Goal: Register for event/course

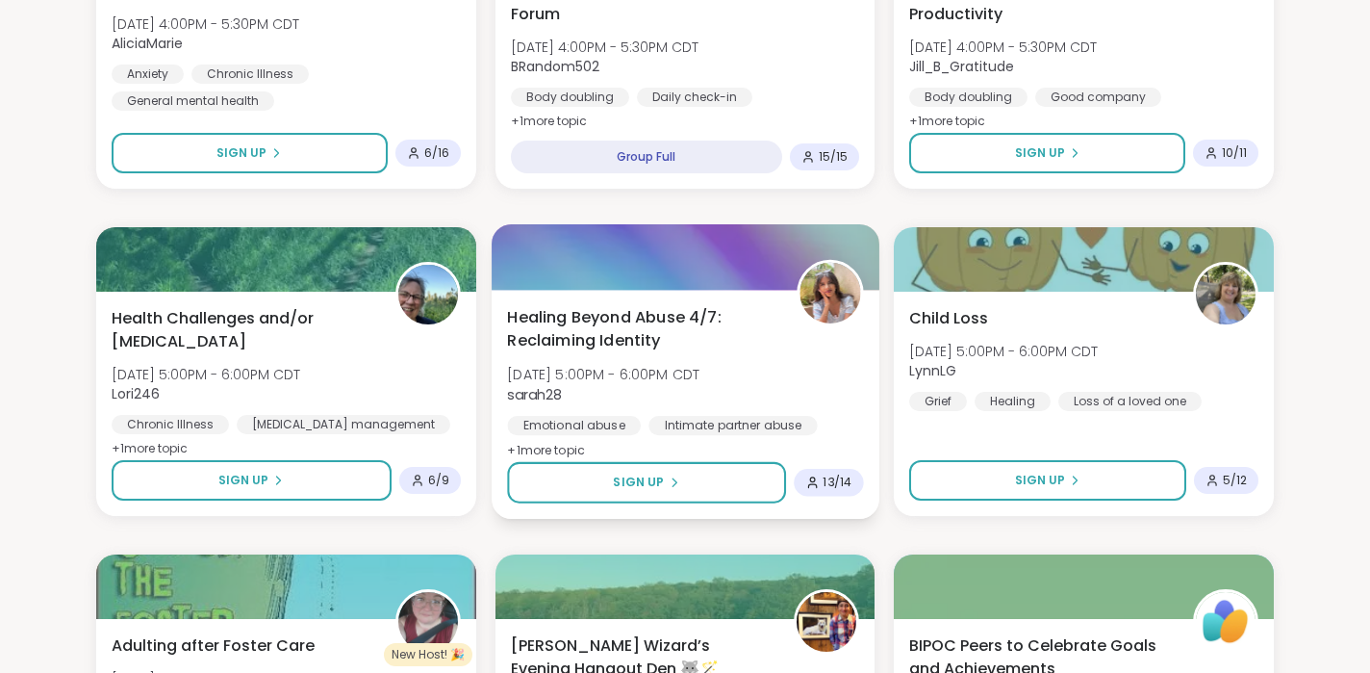
scroll to position [1340, 0]
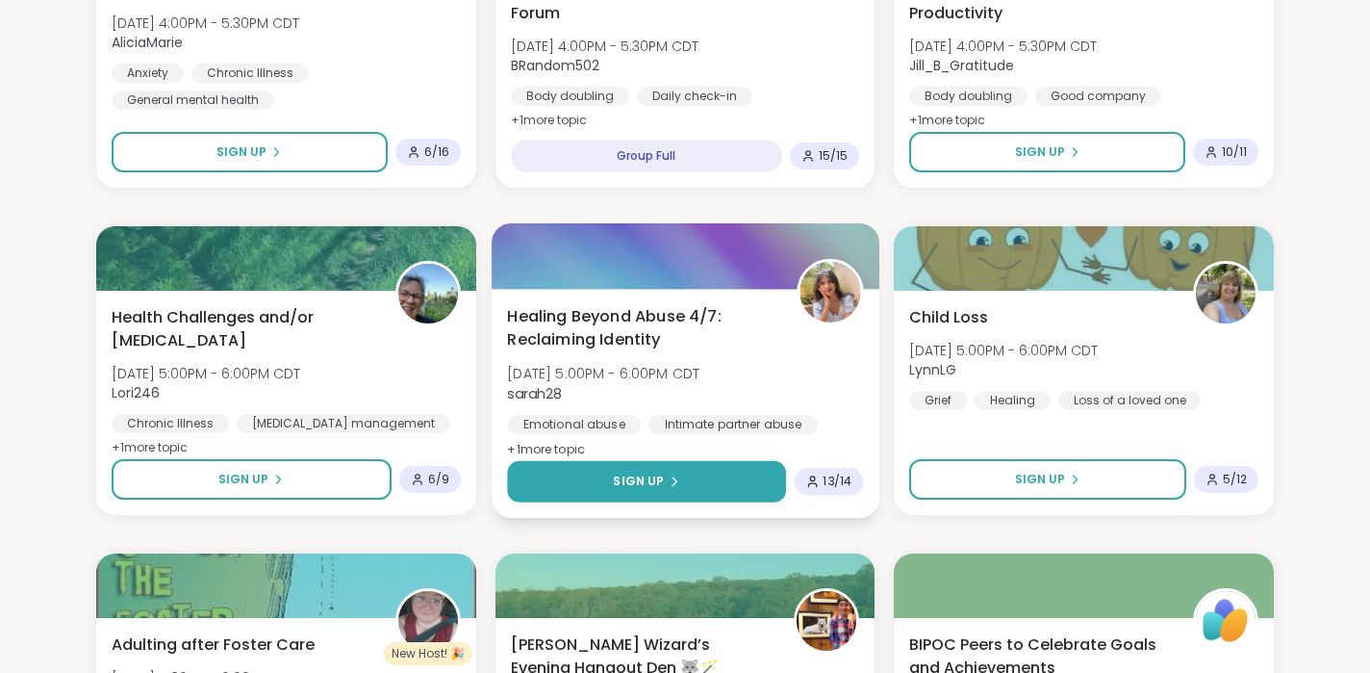
click at [648, 475] on span "Sign Up" at bounding box center [638, 480] width 51 height 17
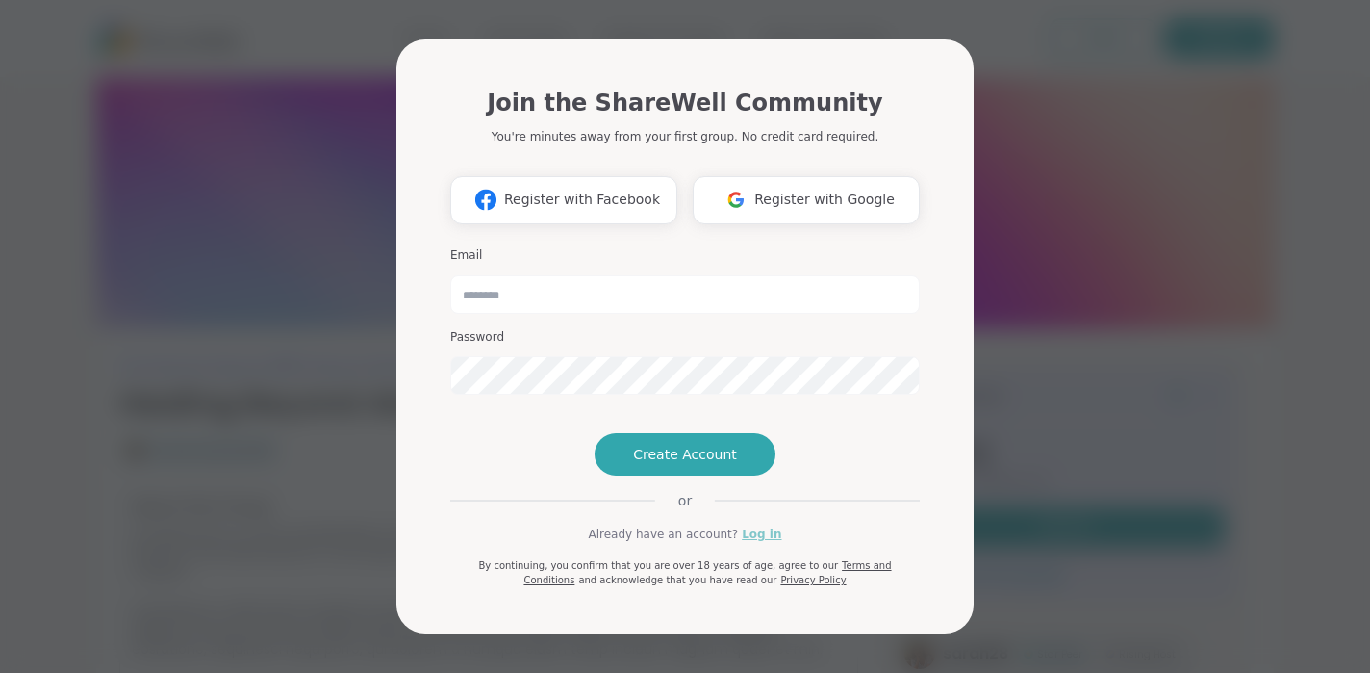
click at [761, 543] on link "Log in" at bounding box center [761, 533] width 39 height 17
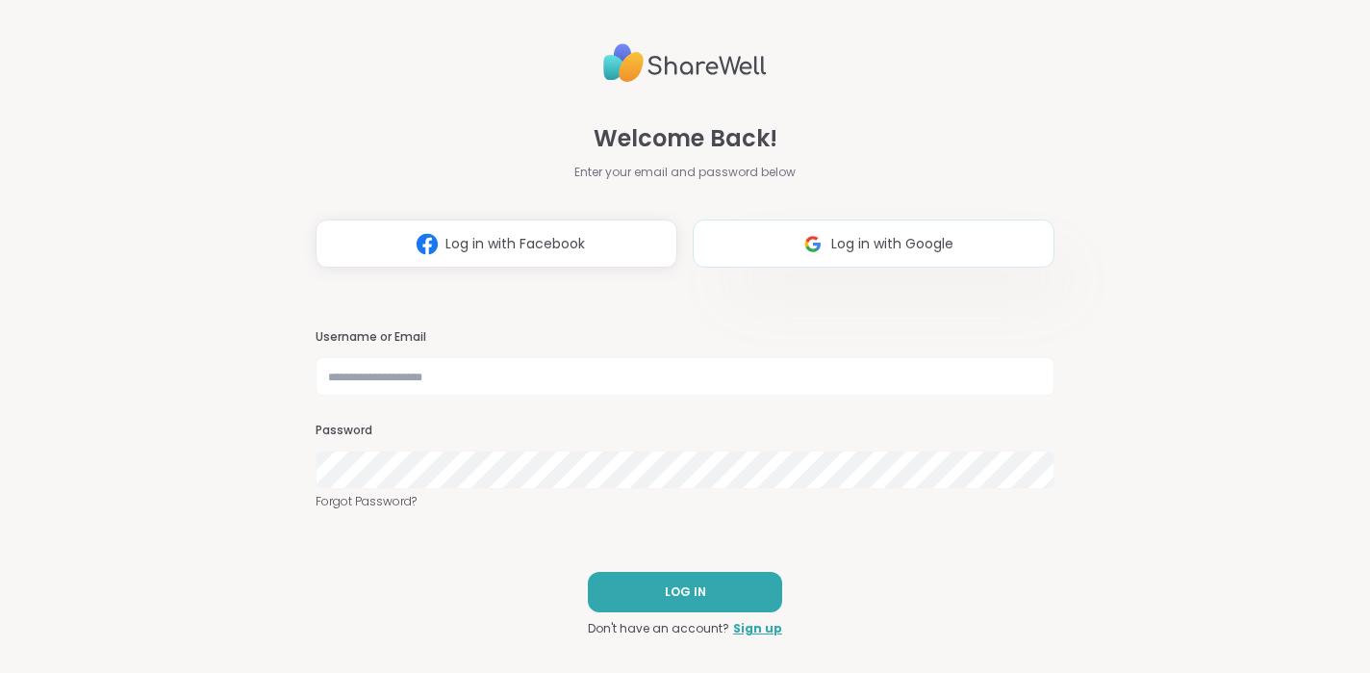
click at [909, 248] on span "Log in with Google" at bounding box center [892, 244] width 122 height 20
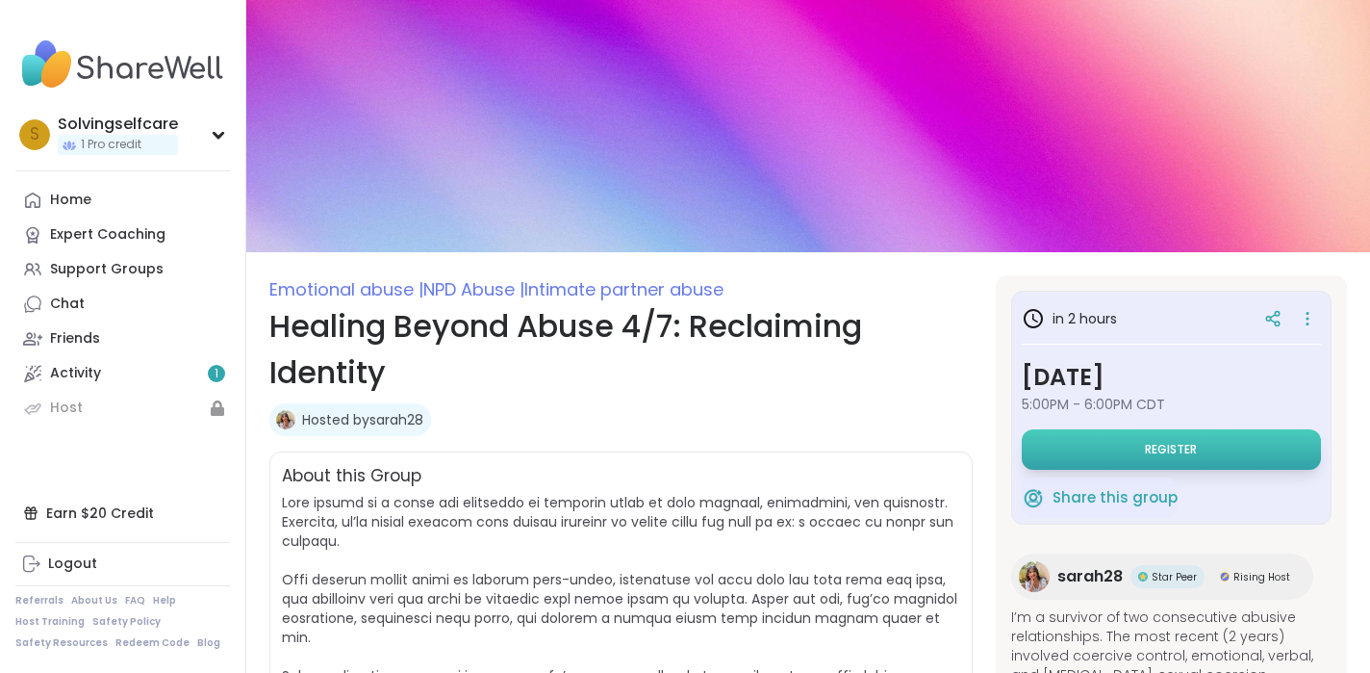
click at [1135, 448] on button "Register" at bounding box center [1171, 449] width 299 height 40
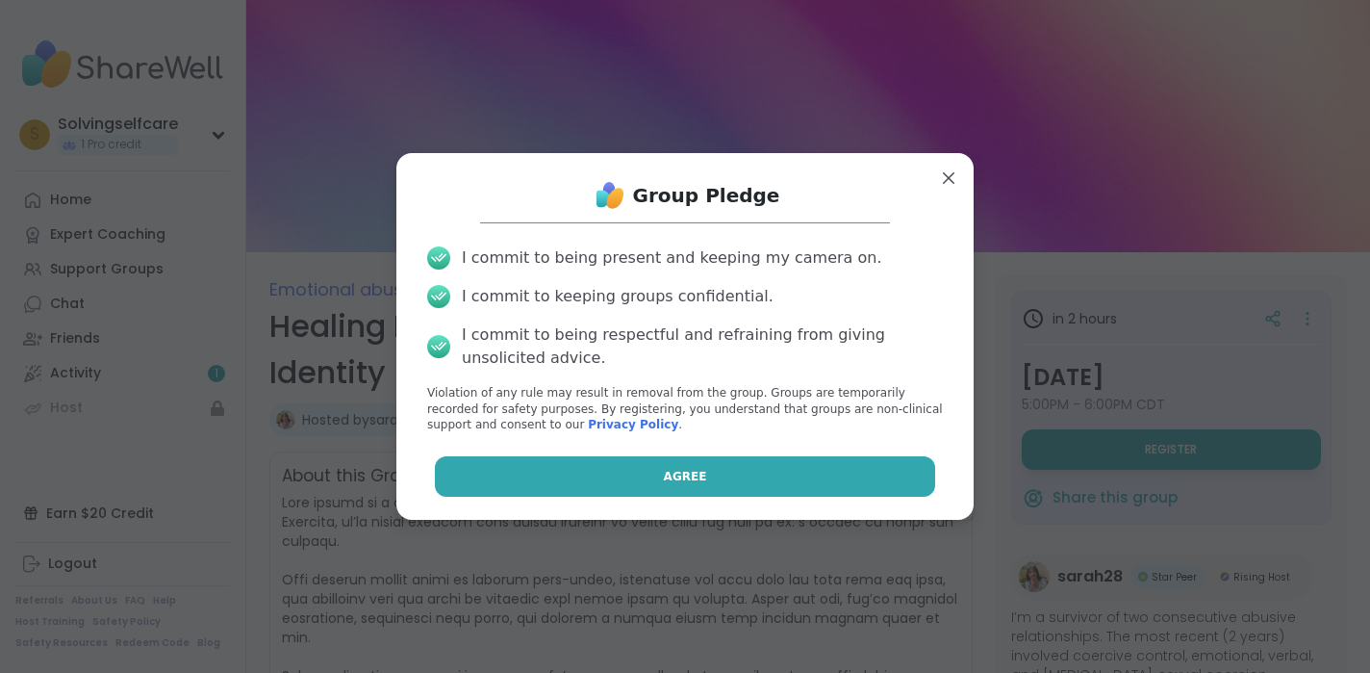
click at [687, 469] on span "Agree" at bounding box center [685, 476] width 43 height 17
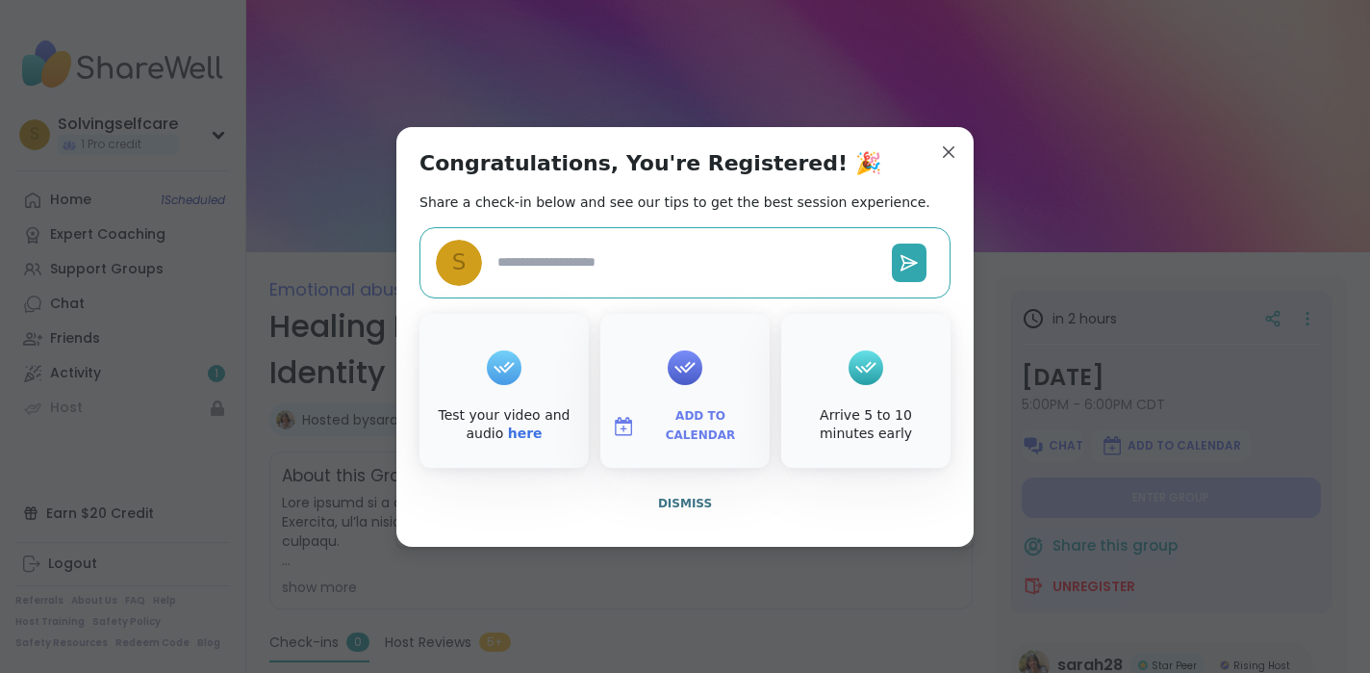
click at [685, 426] on span "Add to Calendar" at bounding box center [700, 426] width 115 height 38
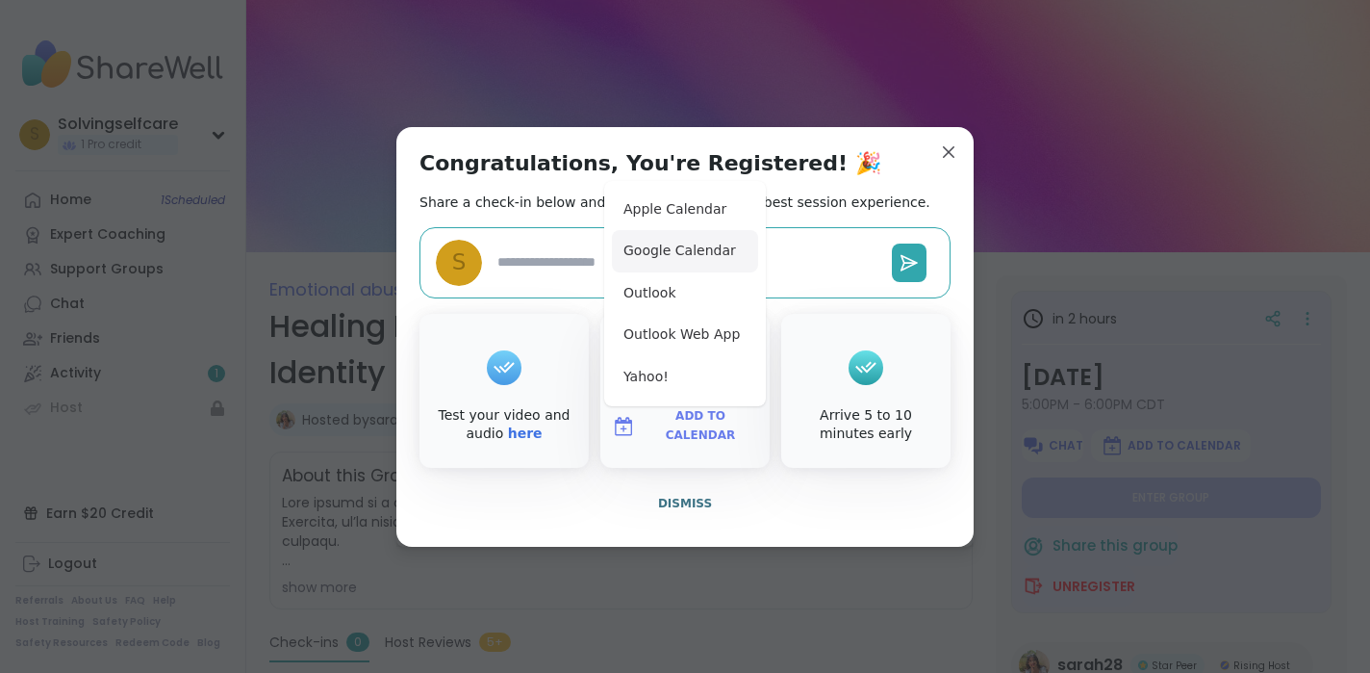
click at [668, 259] on button "Google Calendar" at bounding box center [685, 251] width 146 height 42
click at [689, 501] on span "Dismiss" at bounding box center [685, 502] width 54 height 13
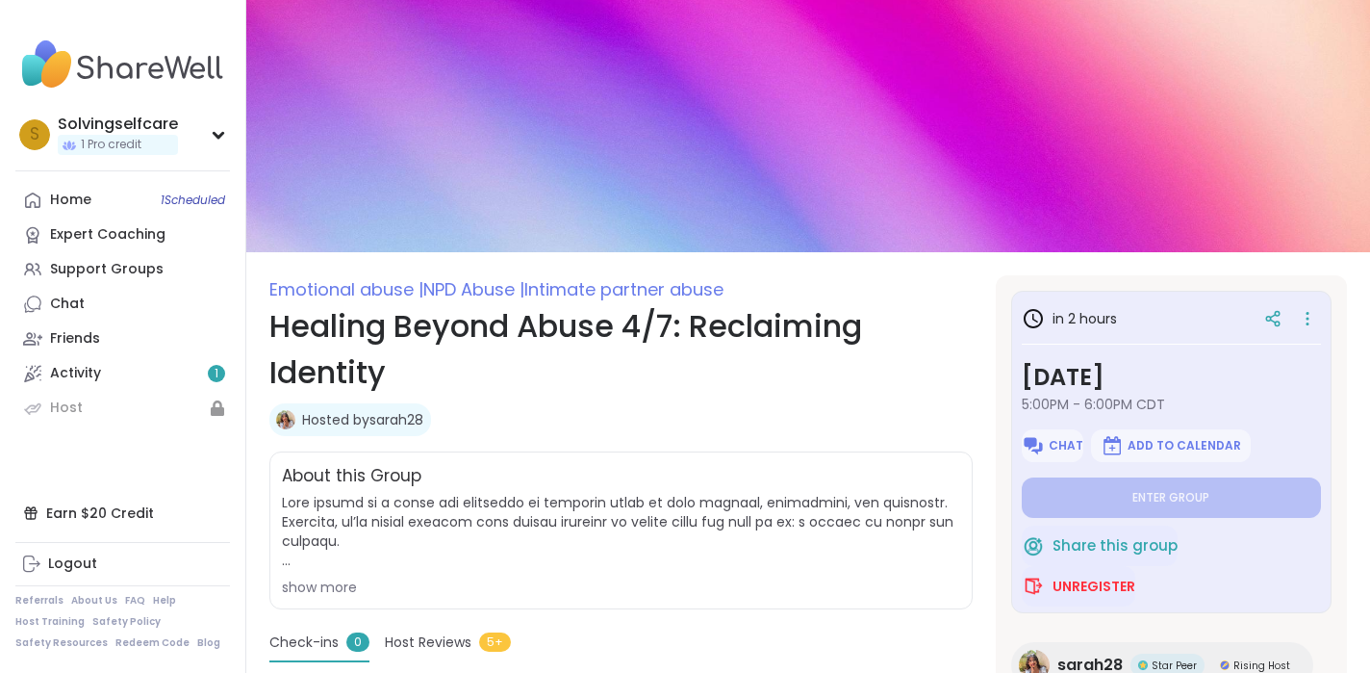
type textarea "*"
